Goal: Task Accomplishment & Management: Use online tool/utility

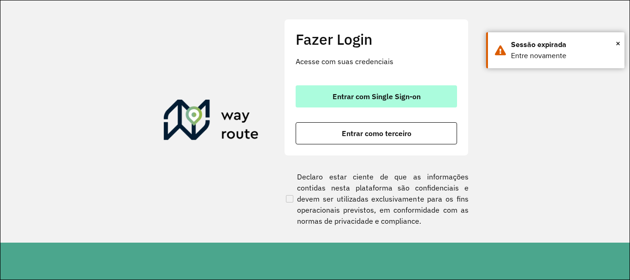
click at [403, 100] on span "Entrar com Single Sign-on" at bounding box center [377, 96] width 88 height 7
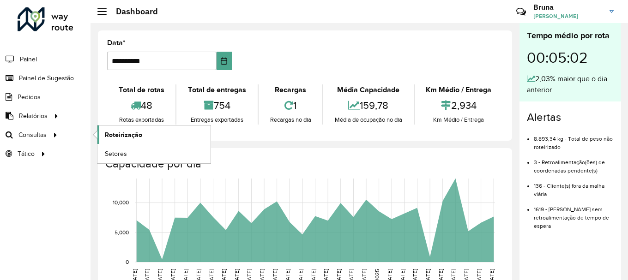
click at [113, 135] on span "Roteirização" at bounding box center [123, 135] width 37 height 10
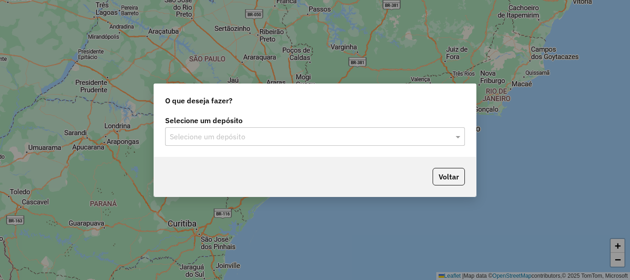
click at [252, 132] on input "text" at bounding box center [306, 137] width 272 height 11
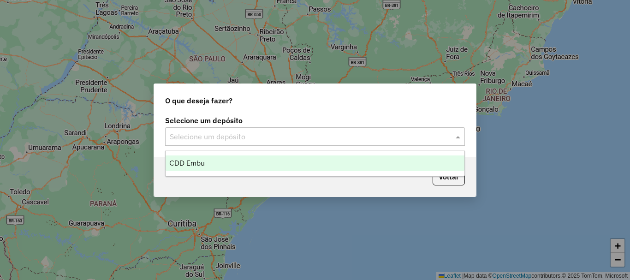
click at [235, 163] on div "CDD Embu" at bounding box center [315, 164] width 299 height 16
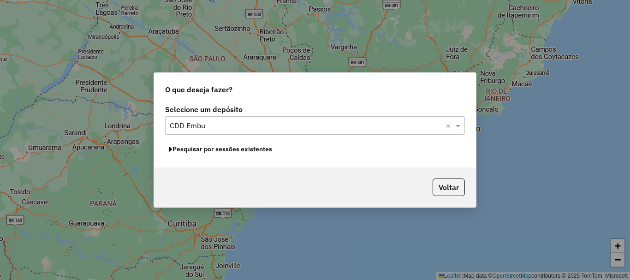
click at [218, 152] on button "Pesquisar por sessões existentes" at bounding box center [220, 149] width 111 height 14
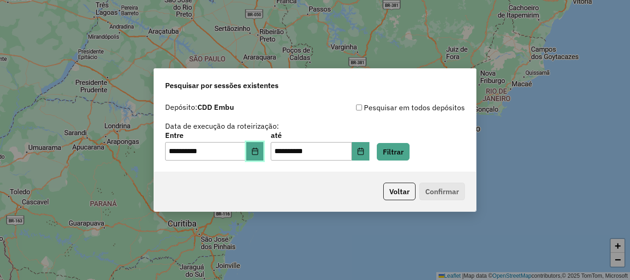
click at [259, 150] on icon "Choose Date" at bounding box center [255, 151] width 7 height 7
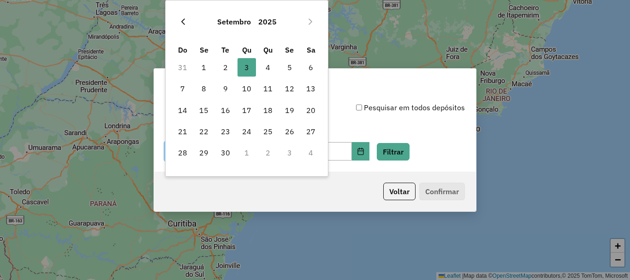
click at [186, 26] on button "Previous Month" at bounding box center [183, 21] width 15 height 15
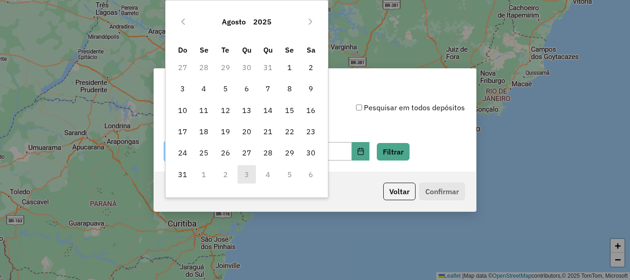
click at [186, 26] on button "Previous Month" at bounding box center [183, 21] width 15 height 15
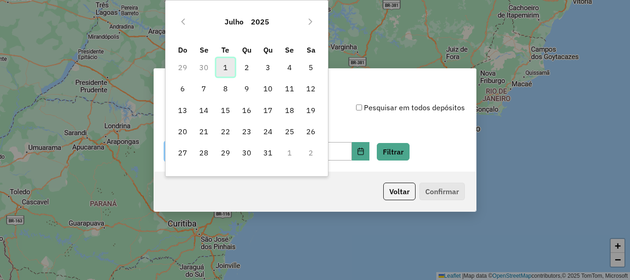
click at [230, 67] on span "1" at bounding box center [225, 67] width 18 height 18
type input "**********"
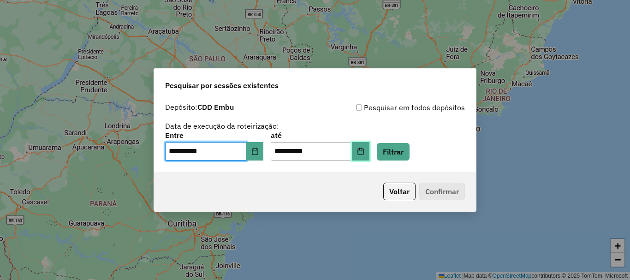
click at [370, 151] on button "Choose Date" at bounding box center [361, 151] width 18 height 18
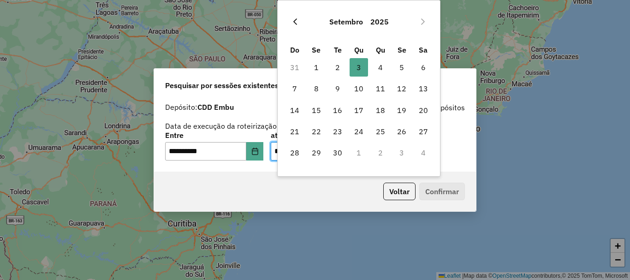
click at [298, 21] on icon "Previous Month" at bounding box center [295, 21] width 7 height 7
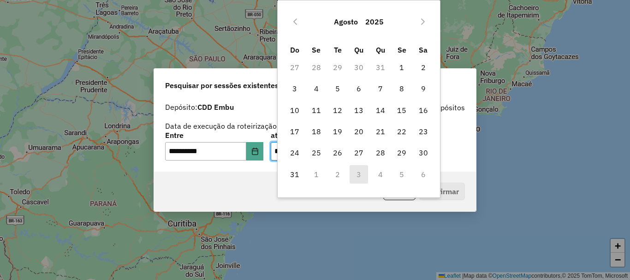
click at [298, 21] on icon "Previous Month" at bounding box center [295, 21] width 7 height 7
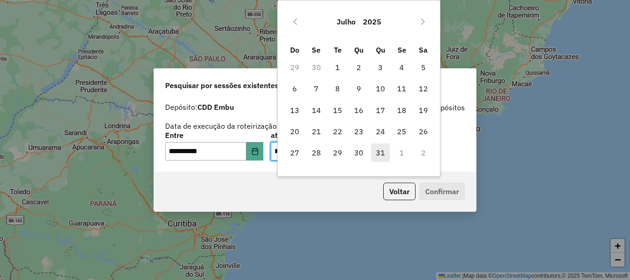
click at [383, 152] on span "31" at bounding box center [381, 153] width 18 height 18
type input "**********"
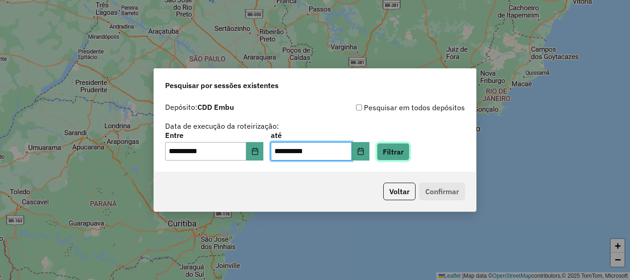
click at [410, 150] on button "Filtrar" at bounding box center [393, 152] width 33 height 18
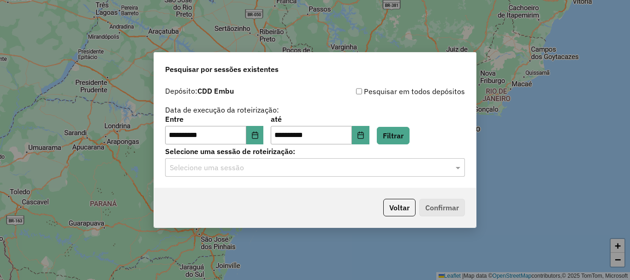
click at [325, 169] on input "text" at bounding box center [306, 167] width 272 height 11
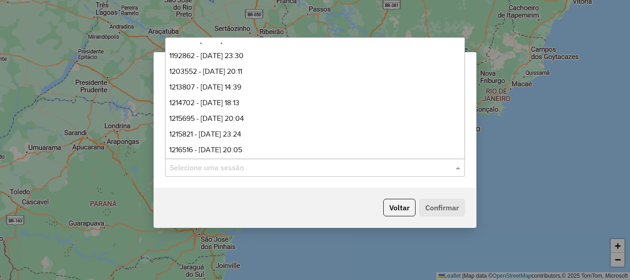
scroll to position [407, 0]
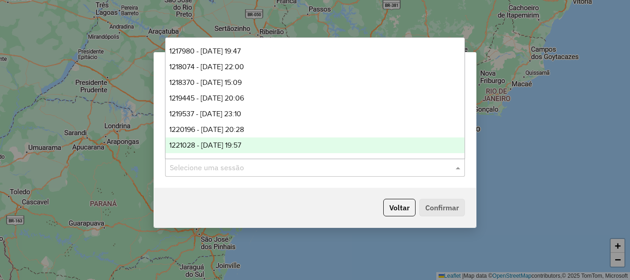
click at [237, 146] on span "1221028 - 31/07/2025 19:57" at bounding box center [205, 145] width 72 height 8
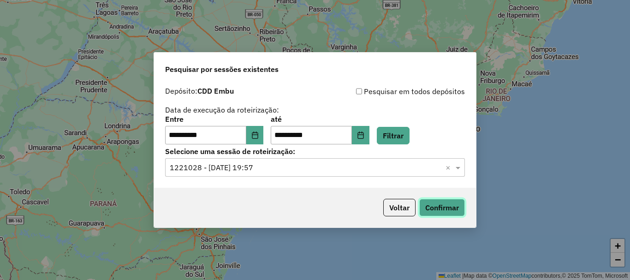
click at [440, 208] on button "Confirmar" at bounding box center [443, 208] width 46 height 18
click at [276, 170] on input "text" at bounding box center [306, 167] width 272 height 11
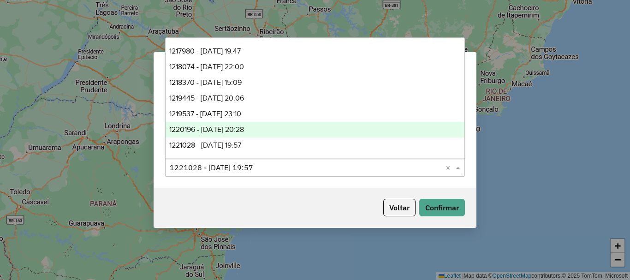
click at [221, 132] on span "1220196 - 30/07/2025 20:28" at bounding box center [206, 130] width 75 height 8
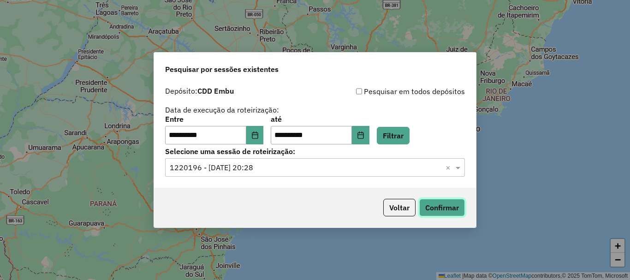
click at [448, 204] on button "Confirmar" at bounding box center [443, 208] width 46 height 18
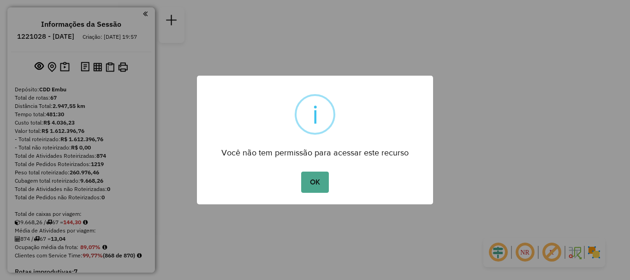
click at [330, 185] on div "OK No Cancel" at bounding box center [315, 182] width 236 height 26
click at [316, 185] on button "OK" at bounding box center [314, 182] width 27 height 21
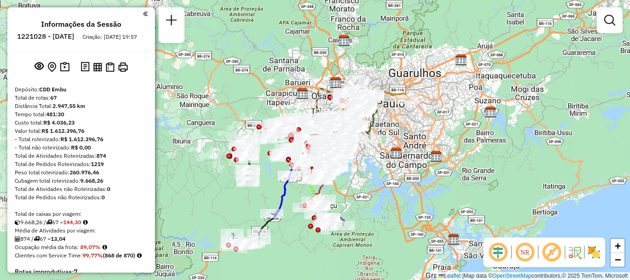
drag, startPoint x: 526, startPoint y: 249, endPoint x: 551, endPoint y: 252, distance: 24.7
click at [526, 248] on em at bounding box center [525, 252] width 22 height 22
click at [558, 253] on em at bounding box center [552, 252] width 22 height 22
click at [592, 253] on img at bounding box center [594, 252] width 15 height 15
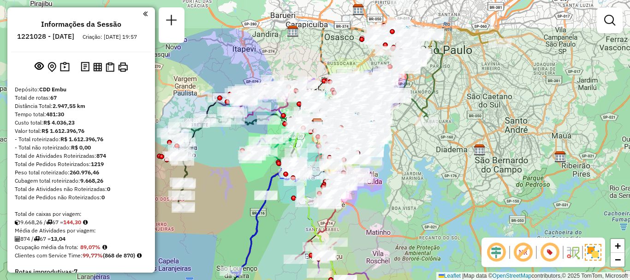
drag, startPoint x: 408, startPoint y: 147, endPoint x: 407, endPoint y: 175, distance: 28.6
click at [407, 175] on div "Janela de atendimento Grade de atendimento Capacidade Transportadoras Veículos …" at bounding box center [315, 140] width 630 height 280
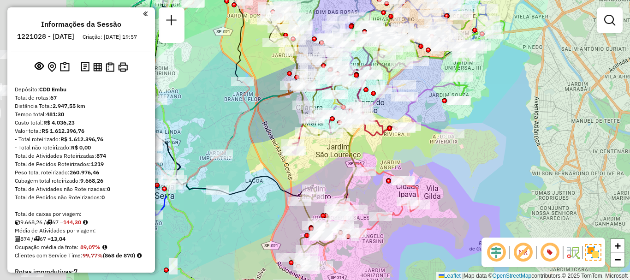
drag, startPoint x: 332, startPoint y: 153, endPoint x: 469, endPoint y: 153, distance: 137.1
click at [469, 153] on div "Janela de atendimento Grade de atendimento Capacidade Transportadoras Veículos …" at bounding box center [315, 140] width 630 height 280
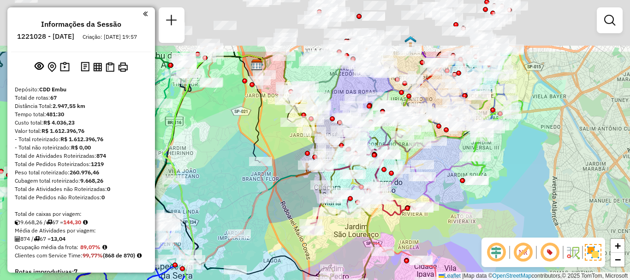
drag, startPoint x: 386, startPoint y: 119, endPoint x: 400, endPoint y: 184, distance: 66.6
click at [404, 198] on div "Janela de atendimento Grade de atendimento Capacidade Transportadoras Veículos …" at bounding box center [315, 140] width 630 height 280
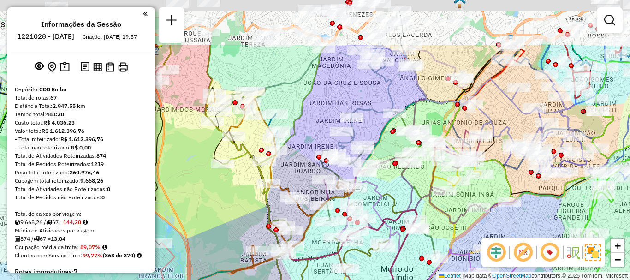
drag, startPoint x: 359, startPoint y: 116, endPoint x: 381, endPoint y: 198, distance: 84.3
click at [381, 198] on icon at bounding box center [437, 275] width 345 height 211
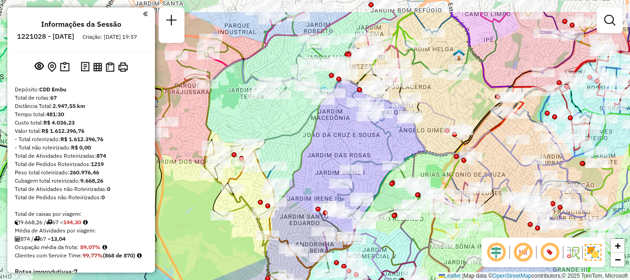
drag, startPoint x: 379, startPoint y: 96, endPoint x: 365, endPoint y: 169, distance: 73.9
click at [365, 169] on div "Janela de atendimento Grade de atendimento Capacidade Transportadoras Veículos …" at bounding box center [315, 140] width 630 height 280
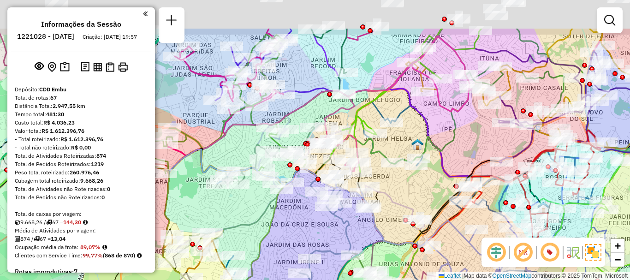
drag, startPoint x: 456, startPoint y: 143, endPoint x: 422, endPoint y: 197, distance: 63.9
click at [422, 200] on div "Janela de atendimento Grade de atendimento Capacidade Transportadoras Veículos …" at bounding box center [315, 140] width 630 height 280
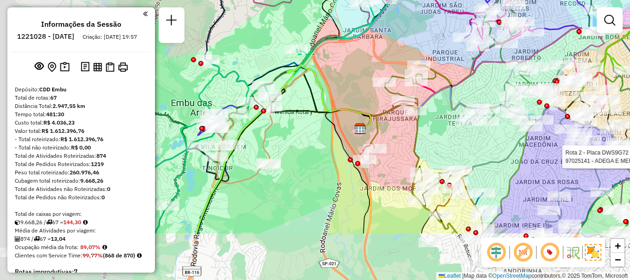
drag, startPoint x: 317, startPoint y: 217, endPoint x: 497, endPoint y: 143, distance: 194.3
click at [497, 143] on div "Rota 27 - Placa CRW6E05 97099883 - JOSE RIBEIRO DA SILV Rota 2 - Placa DWS9G72 …" at bounding box center [315, 140] width 630 height 280
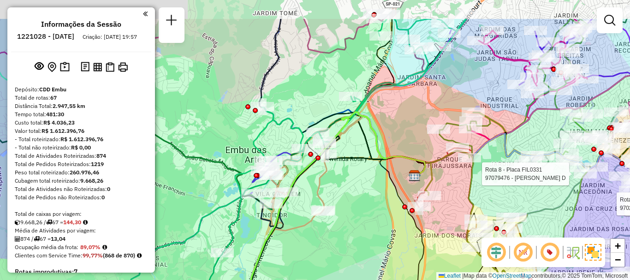
drag, startPoint x: 314, startPoint y: 145, endPoint x: 364, endPoint y: 188, distance: 66.1
click at [366, 191] on div "Rota 27 - Placa CRW6E05 97099883 - JOSE RIBEIRO DA SILV Rota 2 - Placa DWS9G72 …" at bounding box center [315, 140] width 630 height 280
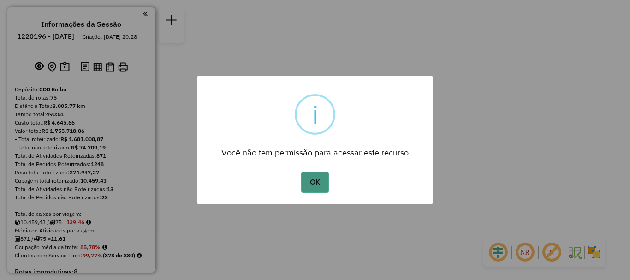
click at [324, 176] on button "OK" at bounding box center [314, 182] width 27 height 21
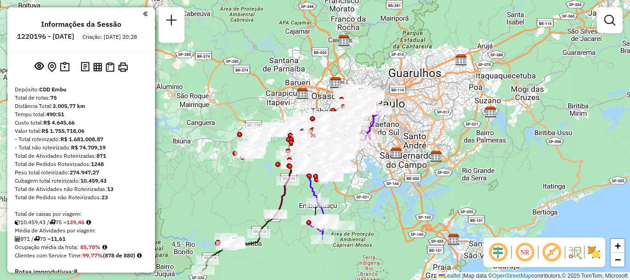
scroll to position [605, 0]
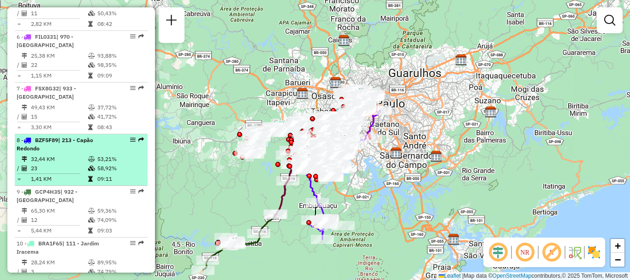
click at [89, 148] on div "8 - BZF5F89 | 213 - Capão Redondo" at bounding box center [66, 144] width 98 height 17
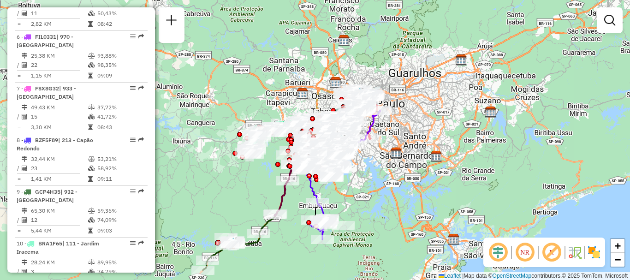
select select "**********"
